Goal: Transaction & Acquisition: Obtain resource

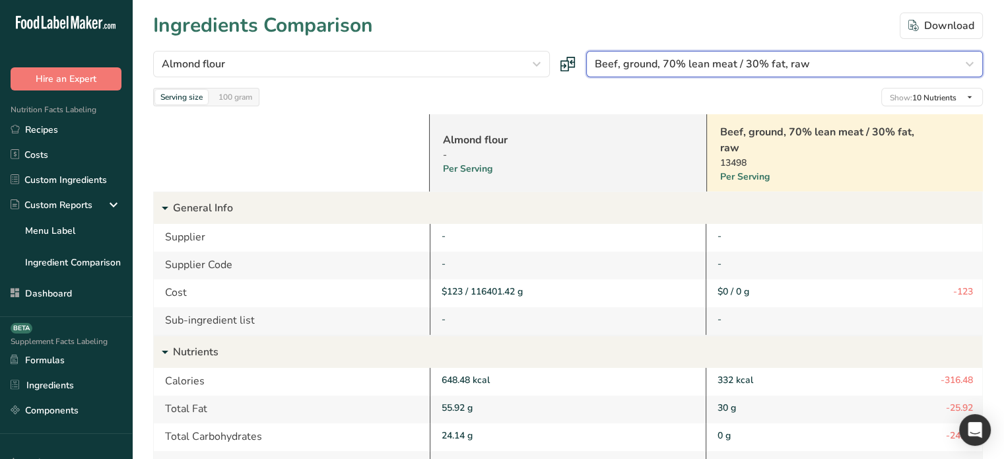
click at [811, 62] on div "Beef, ground, 70% lean meat / 30% fat, raw" at bounding box center [781, 64] width 372 height 16
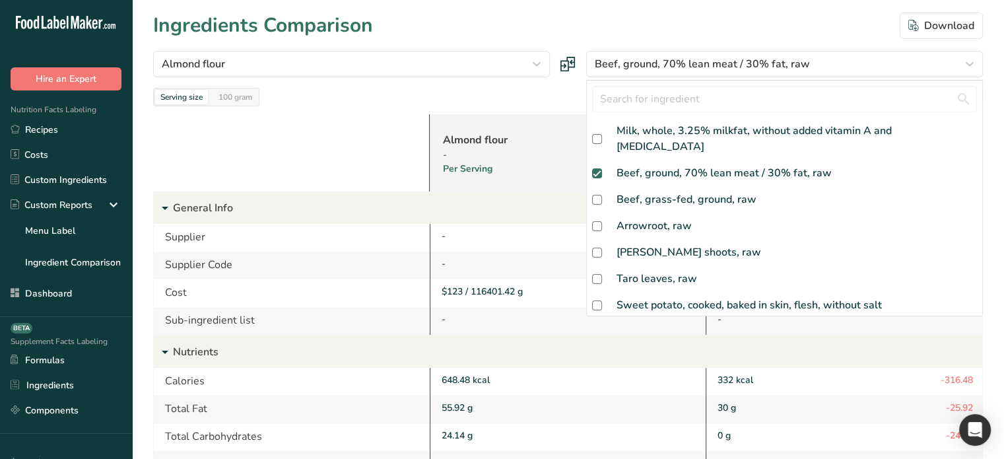
click at [584, 192] on p "General Info" at bounding box center [577, 208] width 809 height 32
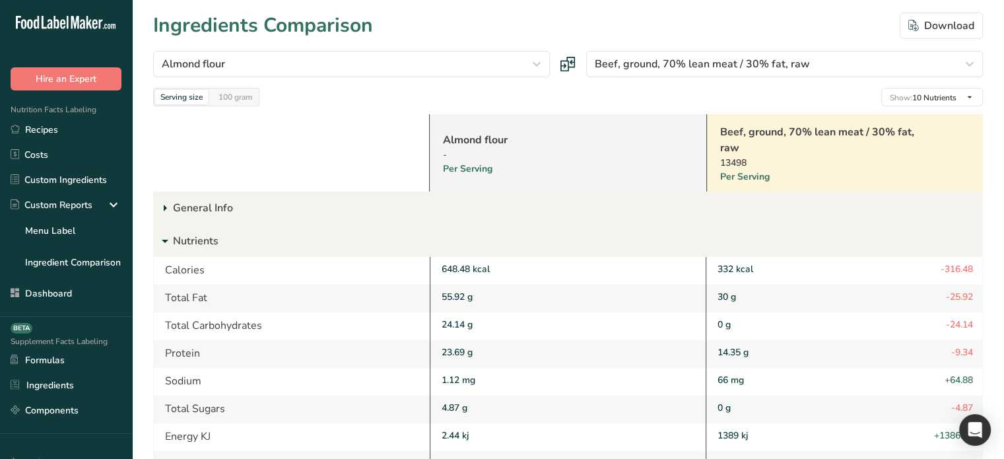
drag, startPoint x: 598, startPoint y: 184, endPoint x: 605, endPoint y: 175, distance: 11.4
click at [598, 192] on p "General Info" at bounding box center [577, 208] width 809 height 32
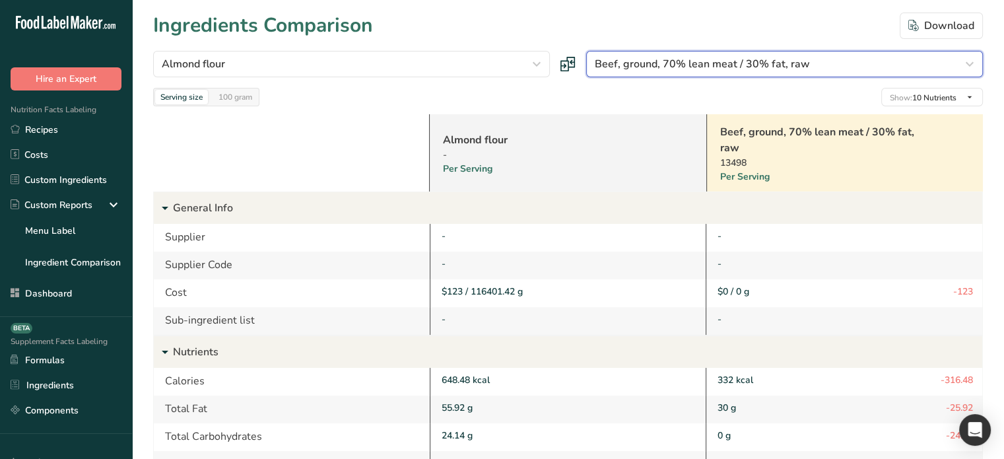
click at [675, 60] on span "Beef, ground, 70% lean meat / 30% fat, raw" at bounding box center [702, 64] width 215 height 16
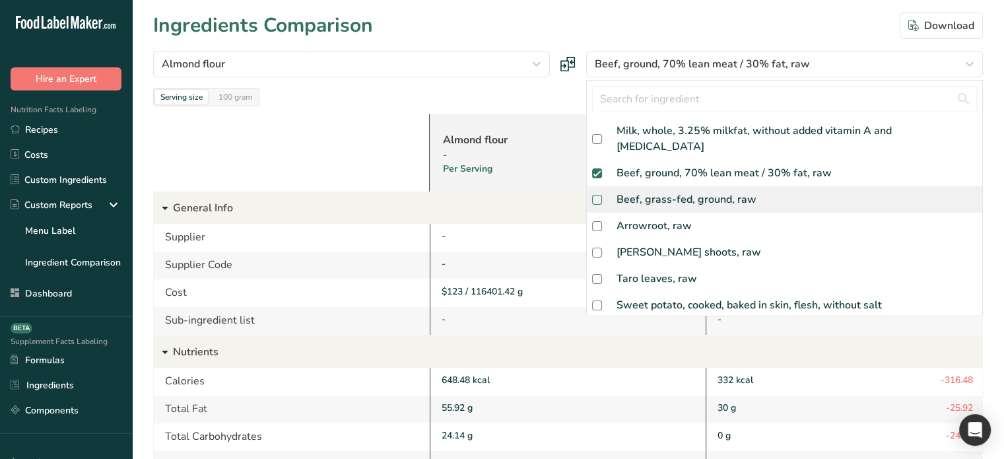
click at [597, 195] on span at bounding box center [597, 200] width 10 height 10
click at [597, 195] on input "checkbox" at bounding box center [596, 199] width 9 height 9
checkbox input "true"
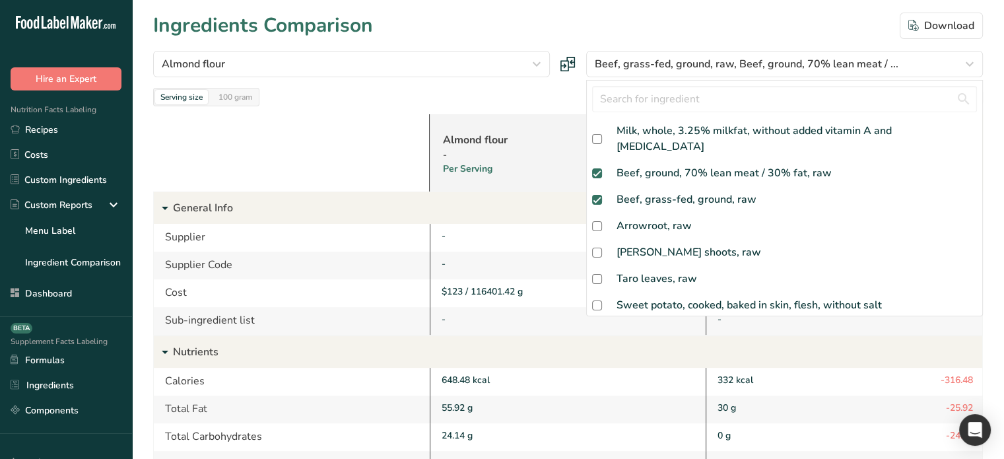
click at [409, 133] on div at bounding box center [291, 152] width 276 height 77
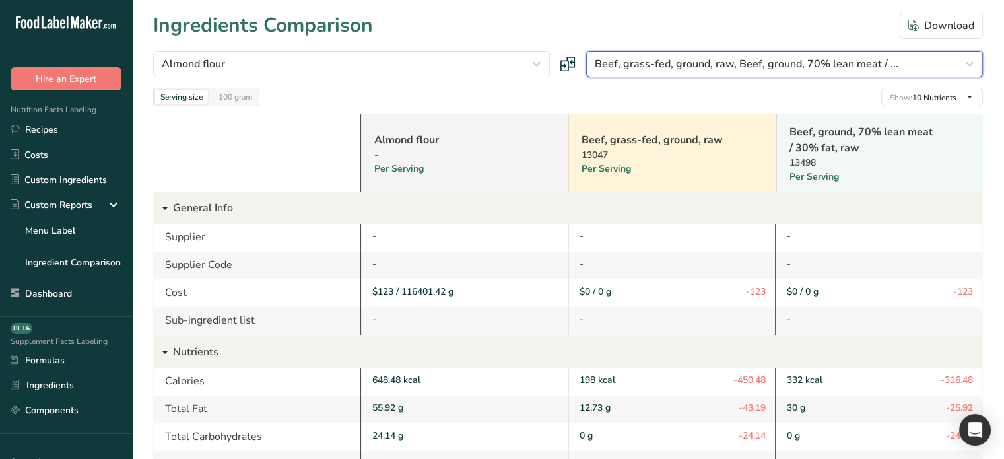
click at [743, 58] on span "Beef, grass-fed, ground, raw, Beef, ground, 70% lean meat / ..." at bounding box center [747, 64] width 304 height 16
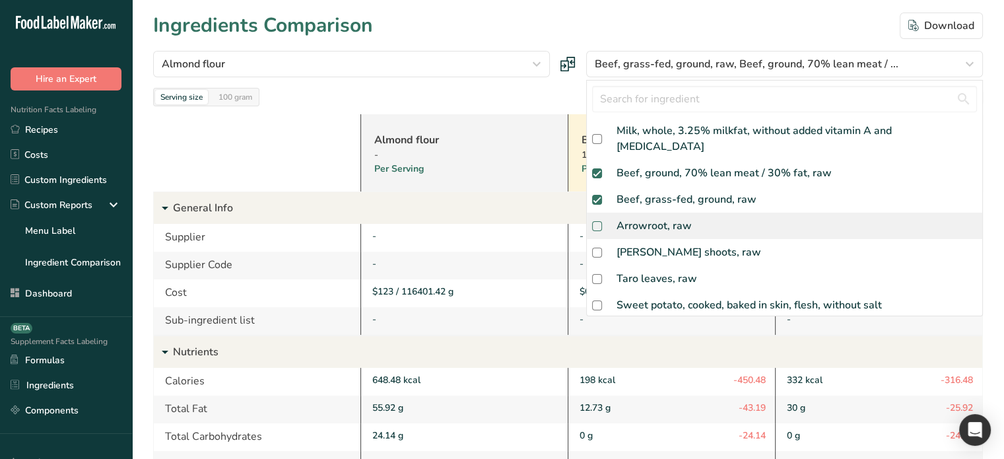
click at [603, 221] on label at bounding box center [599, 226] width 15 height 10
click at [601, 222] on input "checkbox" at bounding box center [596, 226] width 9 height 9
checkbox input "true"
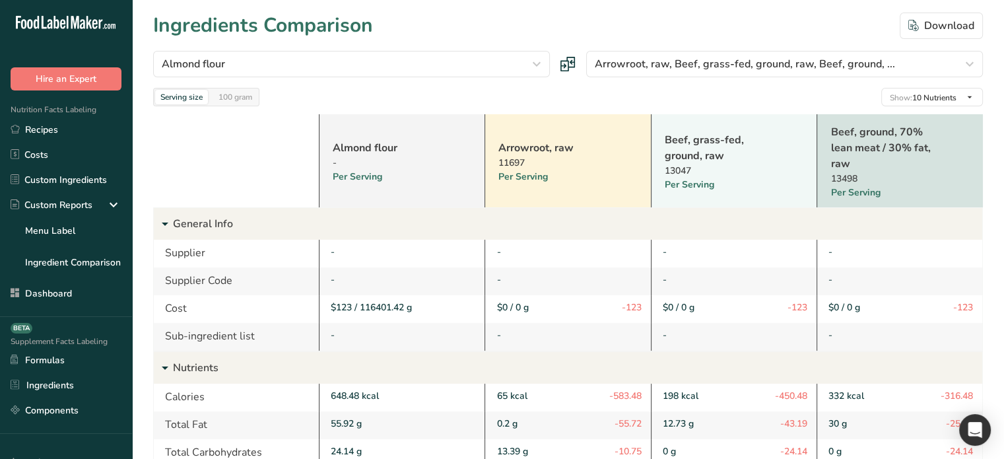
click at [244, 105] on div "Serving size 100 gram" at bounding box center [206, 97] width 106 height 18
click at [242, 97] on div "100 gram" at bounding box center [235, 97] width 44 height 15
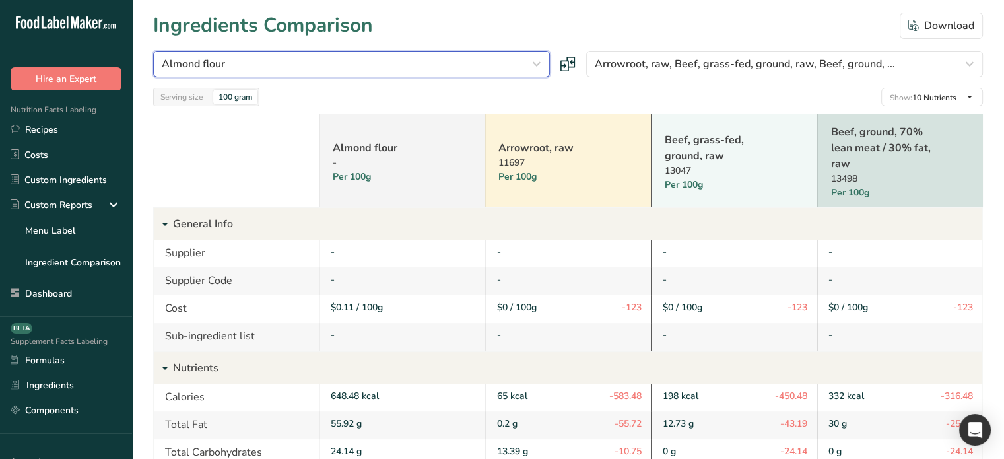
drag, startPoint x: 498, startPoint y: 65, endPoint x: 490, endPoint y: 68, distance: 8.4
click at [498, 65] on div "Almond flour" at bounding box center [348, 64] width 372 height 16
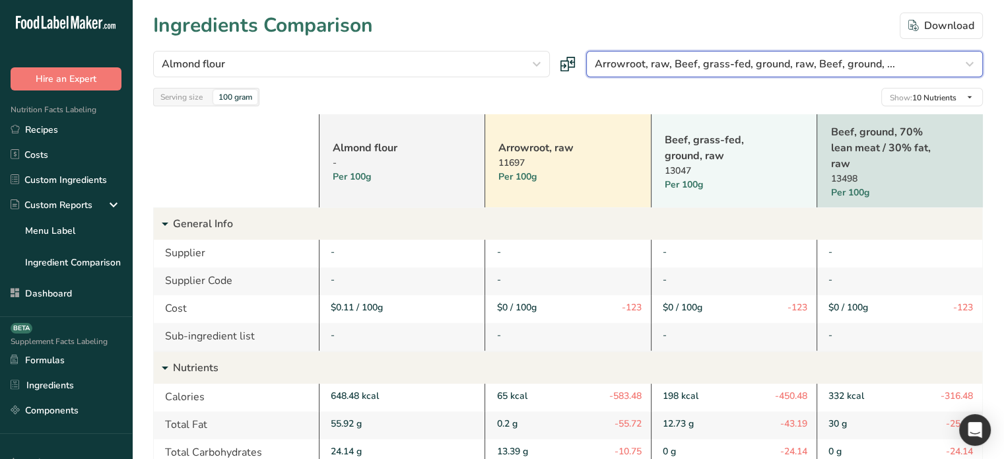
click at [727, 67] on span "Arrowroot, raw, Beef, grass-fed, ground, raw, Beef, ground, ..." at bounding box center [745, 64] width 300 height 16
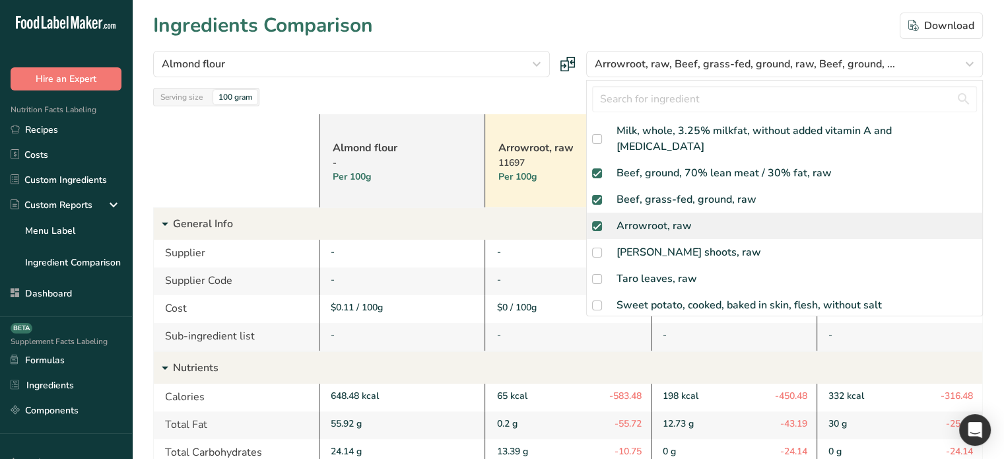
click at [597, 221] on span at bounding box center [597, 226] width 10 height 10
click at [597, 222] on input "checkbox" at bounding box center [596, 226] width 9 height 9
checkbox input "false"
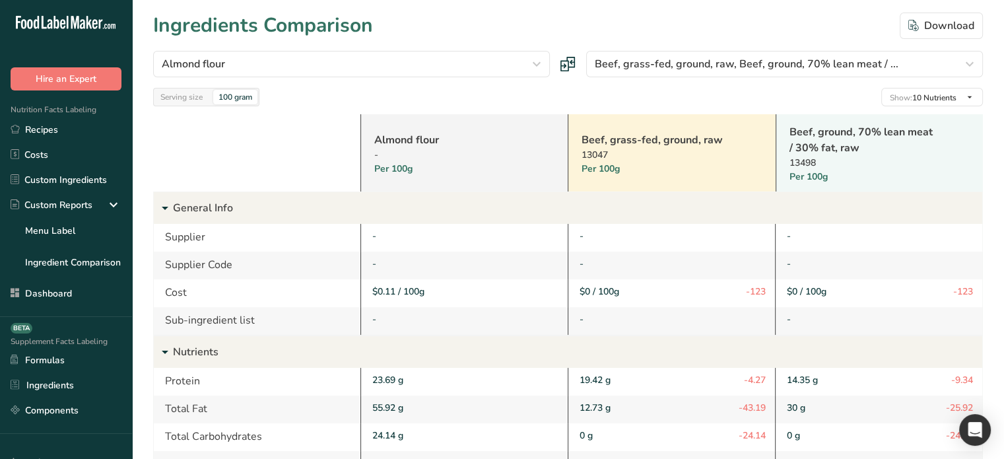
click at [688, 245] on div "-" at bounding box center [671, 238] width 207 height 28
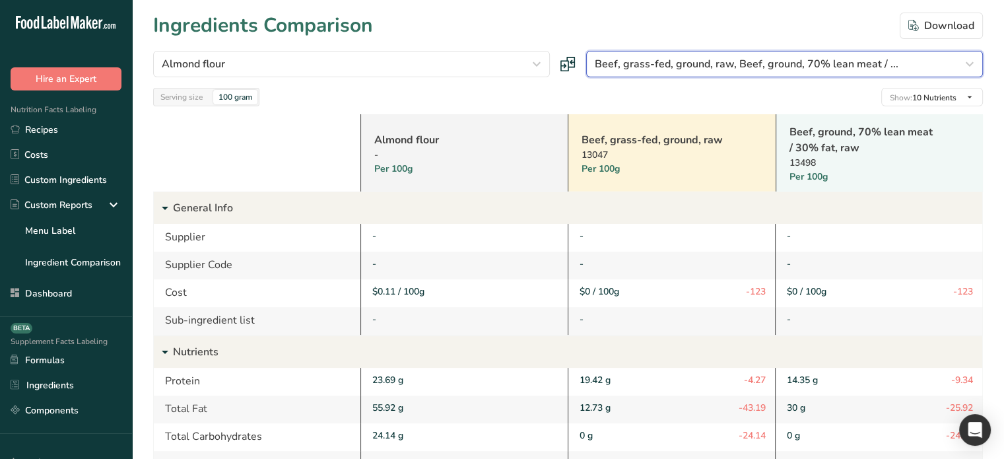
click at [954, 62] on div "Beef, grass-fed, ground, raw, Beef, ground, 70% lean meat / ..." at bounding box center [781, 64] width 372 height 16
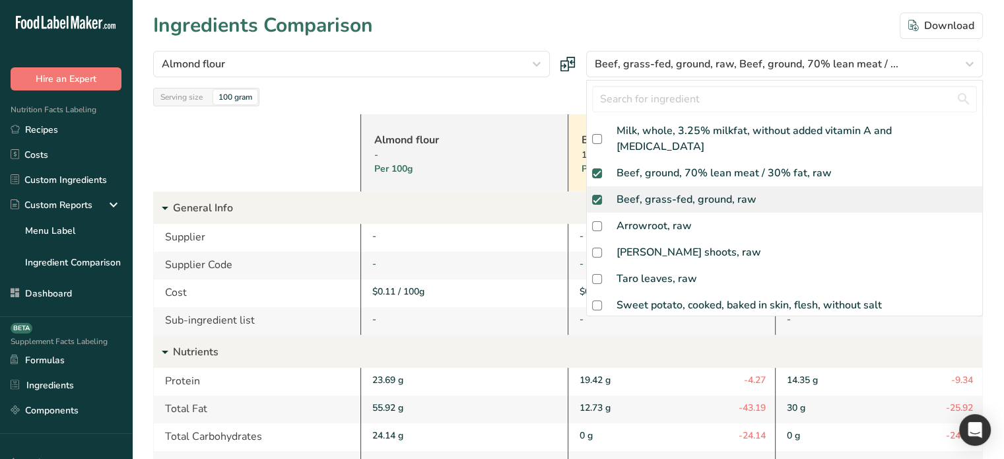
drag, startPoint x: 597, startPoint y: 184, endPoint x: 615, endPoint y: 193, distance: 19.8
click at [597, 195] on span at bounding box center [597, 200] width 10 height 10
click at [597, 195] on input "checkbox" at bounding box center [596, 199] width 9 height 9
checkbox input "false"
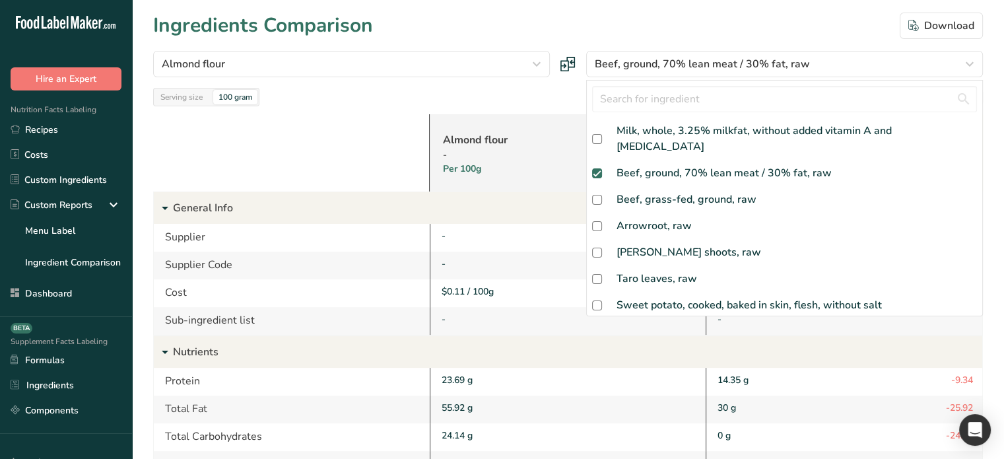
click at [483, 257] on div "-" at bounding box center [569, 264] width 255 height 14
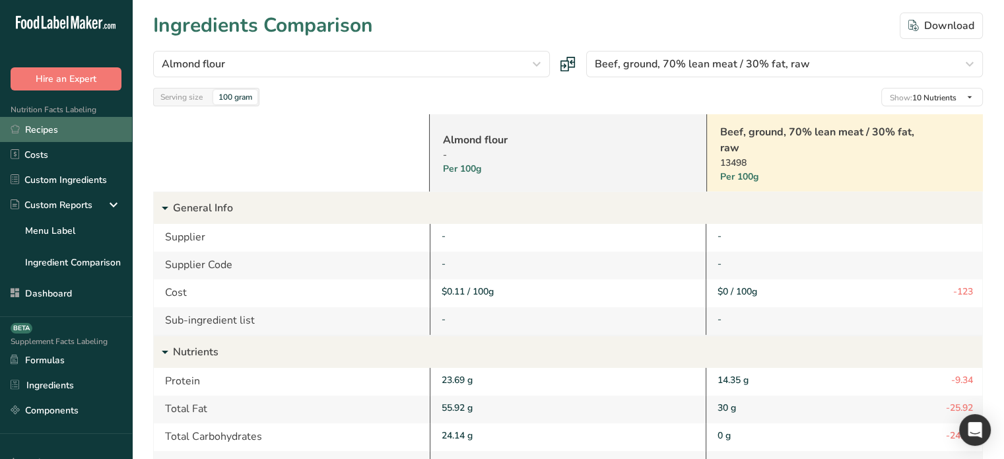
click at [44, 134] on link "Recipes" at bounding box center [66, 129] width 132 height 25
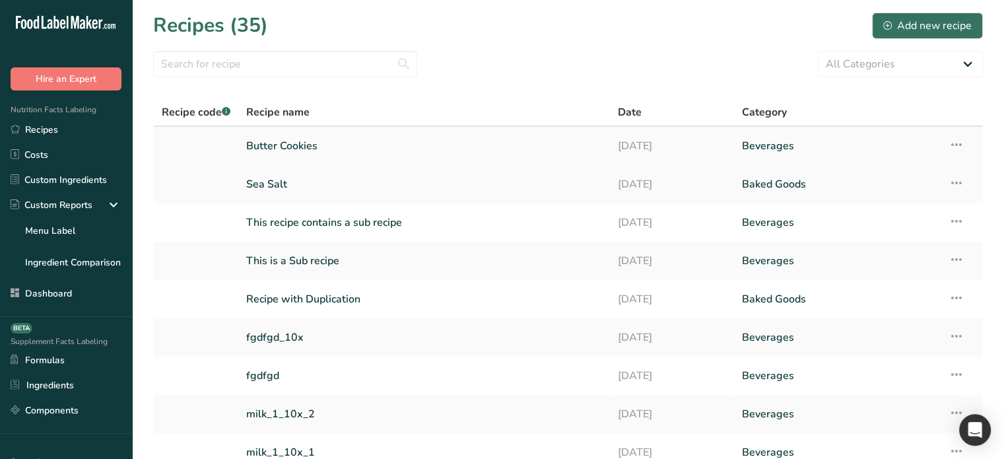
click at [344, 137] on link "Butter Cookies" at bounding box center [424, 146] width 356 height 28
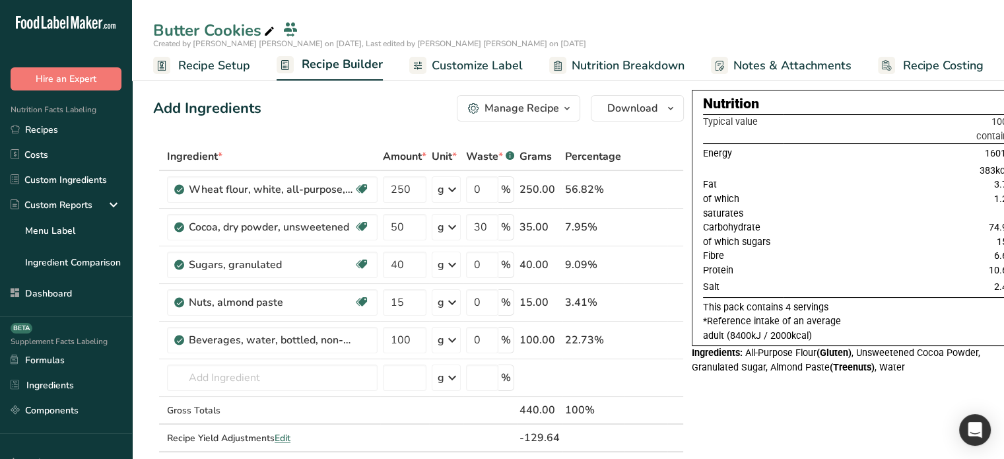
drag, startPoint x: 488, startPoint y: 66, endPoint x: 486, endPoint y: 76, distance: 10.2
click at [488, 66] on span "Customize Label" at bounding box center [477, 66] width 91 height 18
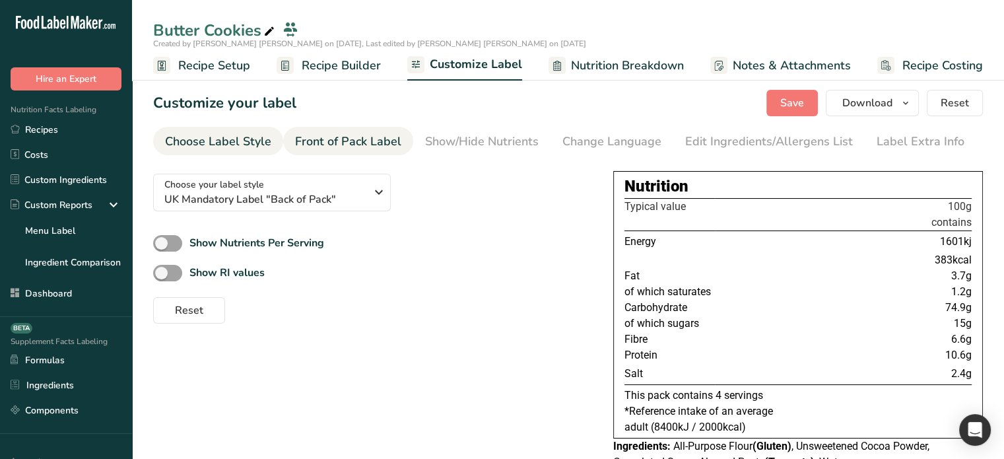
click at [391, 145] on div "Front of Pack Label" at bounding box center [348, 142] width 106 height 18
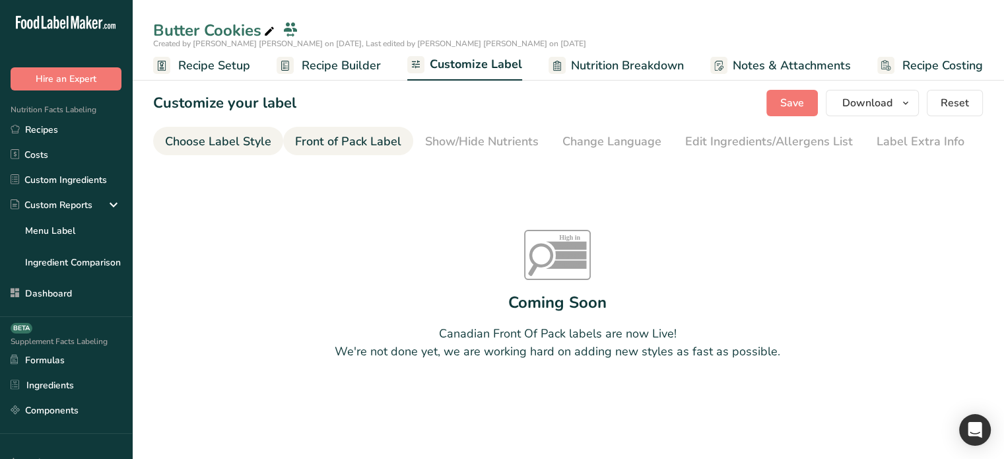
click at [253, 140] on div "Choose Label Style" at bounding box center [218, 142] width 106 height 18
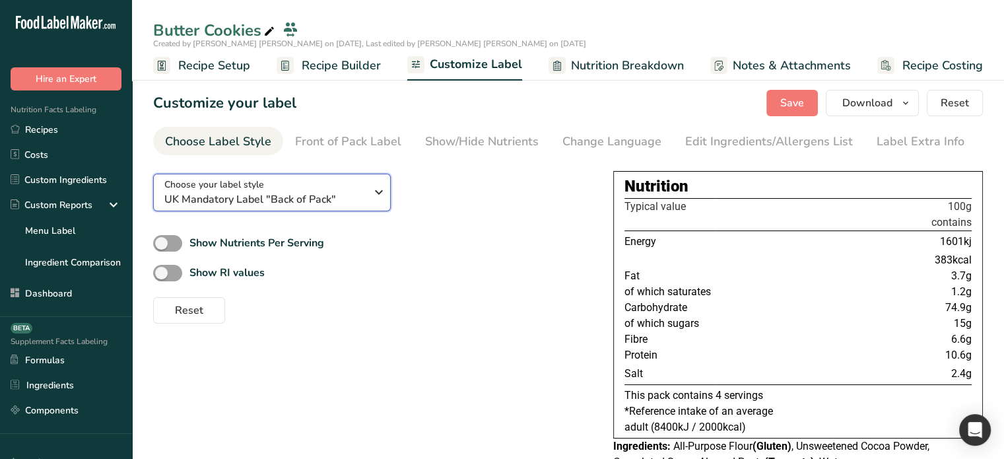
drag, startPoint x: 271, startPoint y: 185, endPoint x: 283, endPoint y: 230, distance: 47.1
click at [271, 185] on div "Choose your label style UK Mandatory Label "Back of Pack"" at bounding box center [264, 193] width 201 height 30
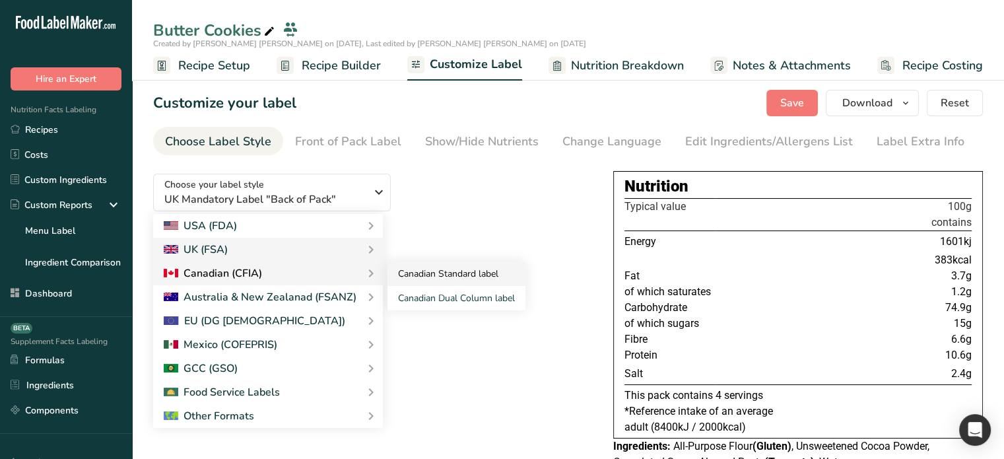
drag, startPoint x: 434, startPoint y: 283, endPoint x: 430, endPoint y: 273, distance: 9.8
click at [434, 283] on link "Canadian Standard label" at bounding box center [456, 273] width 138 height 24
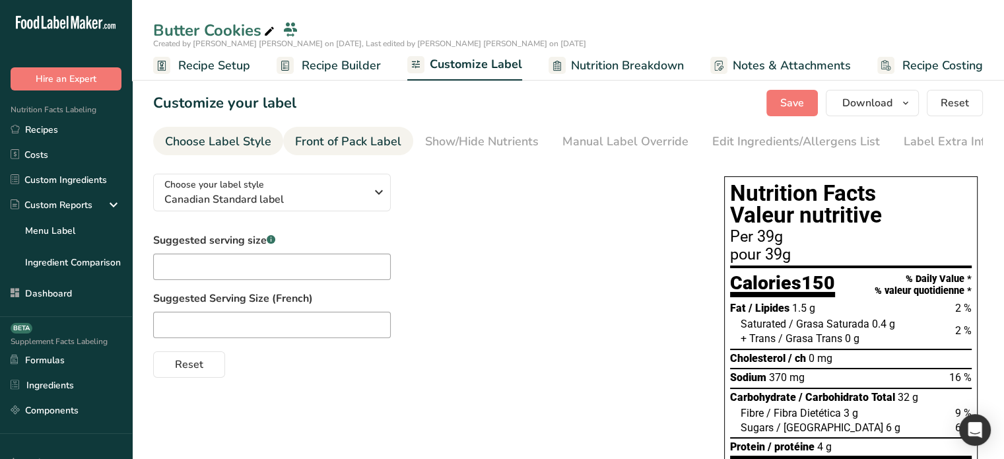
click at [350, 136] on div "Front of Pack Label" at bounding box center [348, 142] width 106 height 18
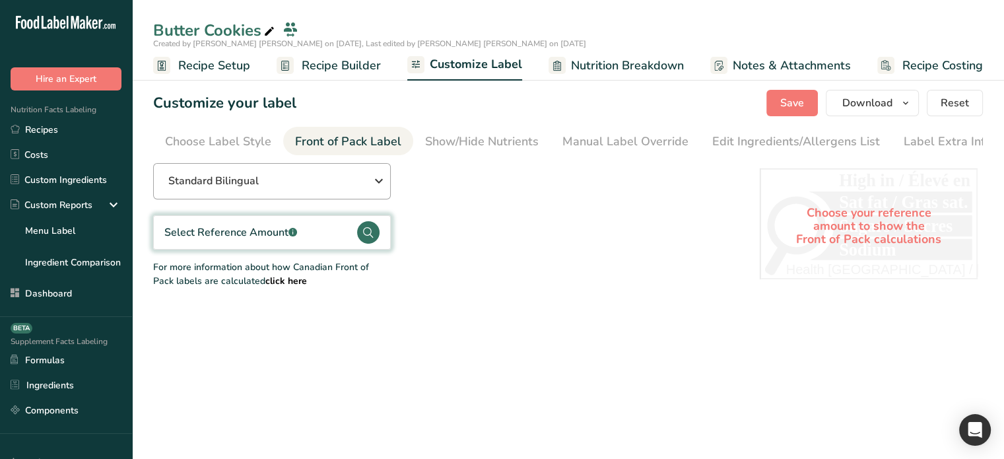
scroll to position [0, 8]
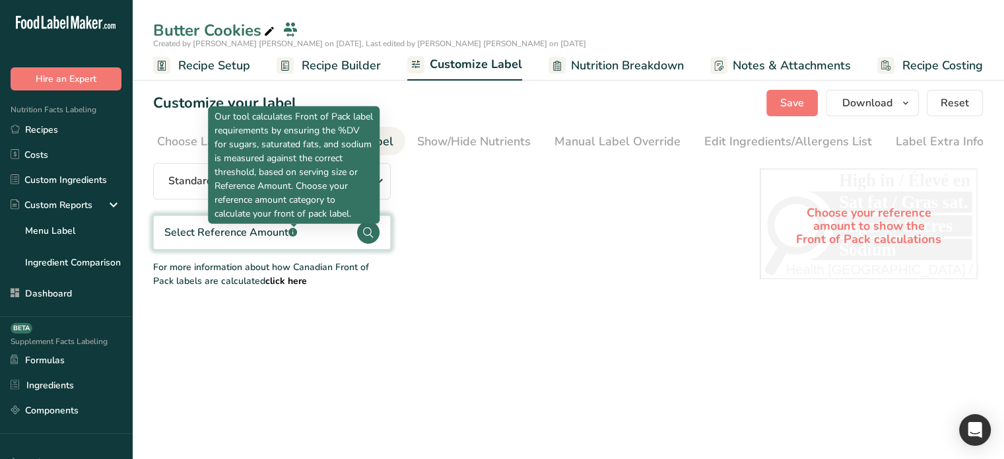
drag, startPoint x: 216, startPoint y: 115, endPoint x: 359, endPoint y: 209, distance: 171.2
click at [359, 209] on p "Our tool calculates Front of Pack label requirements by ensuring the %DV for su…" at bounding box center [294, 165] width 158 height 111
copy p "Our tool calculates Front of Pack label requirements by ensuring the %DV for su…"
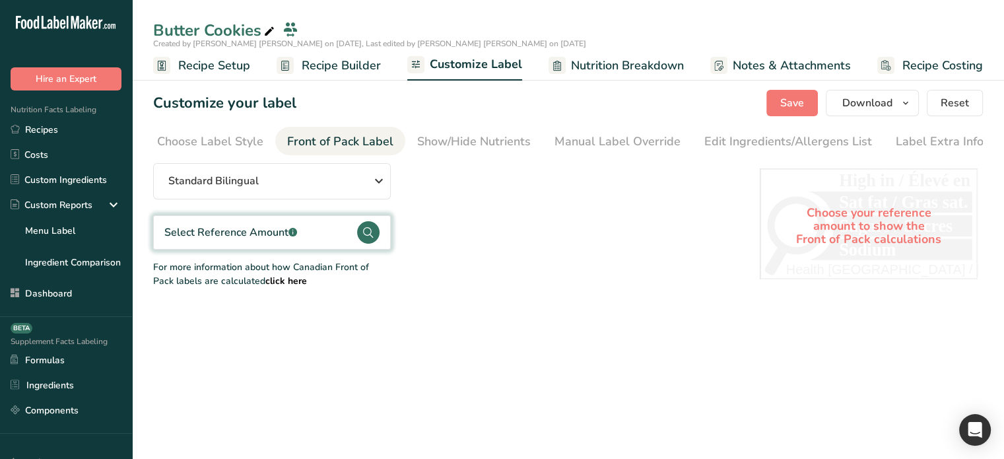
click at [479, 258] on div "Standard Bilingual Standard Bilingual Standard English Only Linear Bilingual St…" at bounding box center [443, 225] width 580 height 125
click at [335, 66] on span "Recipe Builder" at bounding box center [341, 66] width 79 height 18
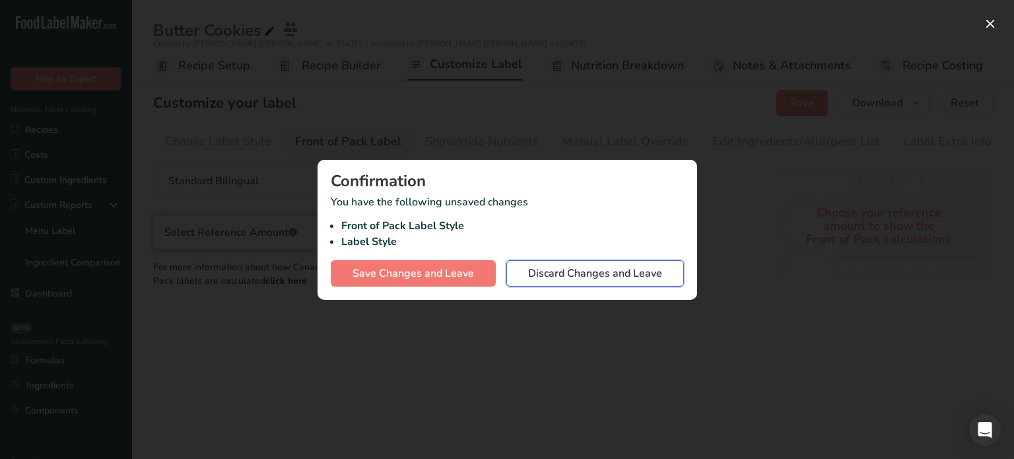
click at [567, 276] on span "Discard Changes and Leave" at bounding box center [595, 273] width 134 height 16
